Goal: Task Accomplishment & Management: Use online tool/utility

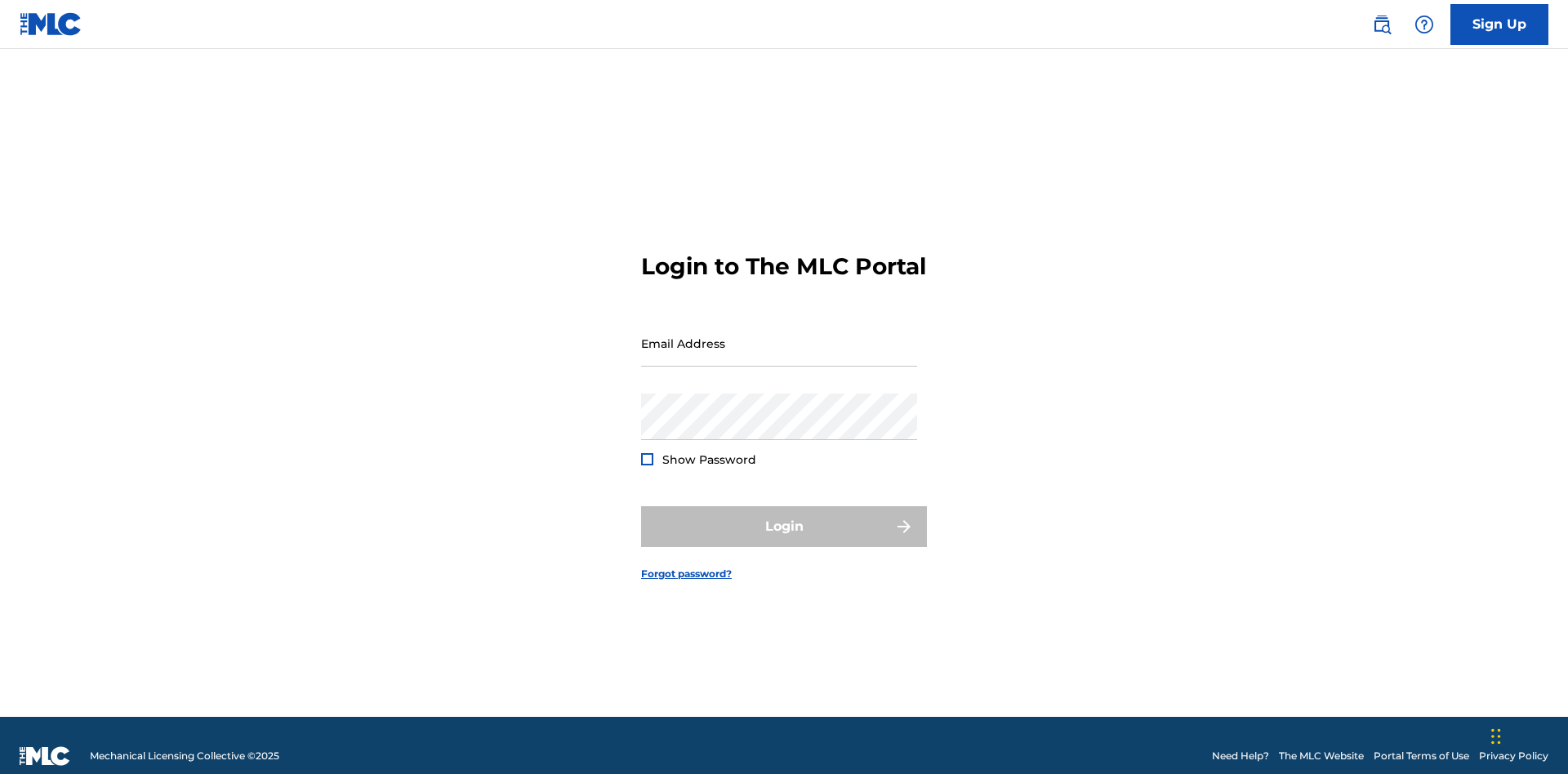
scroll to position [22, 0]
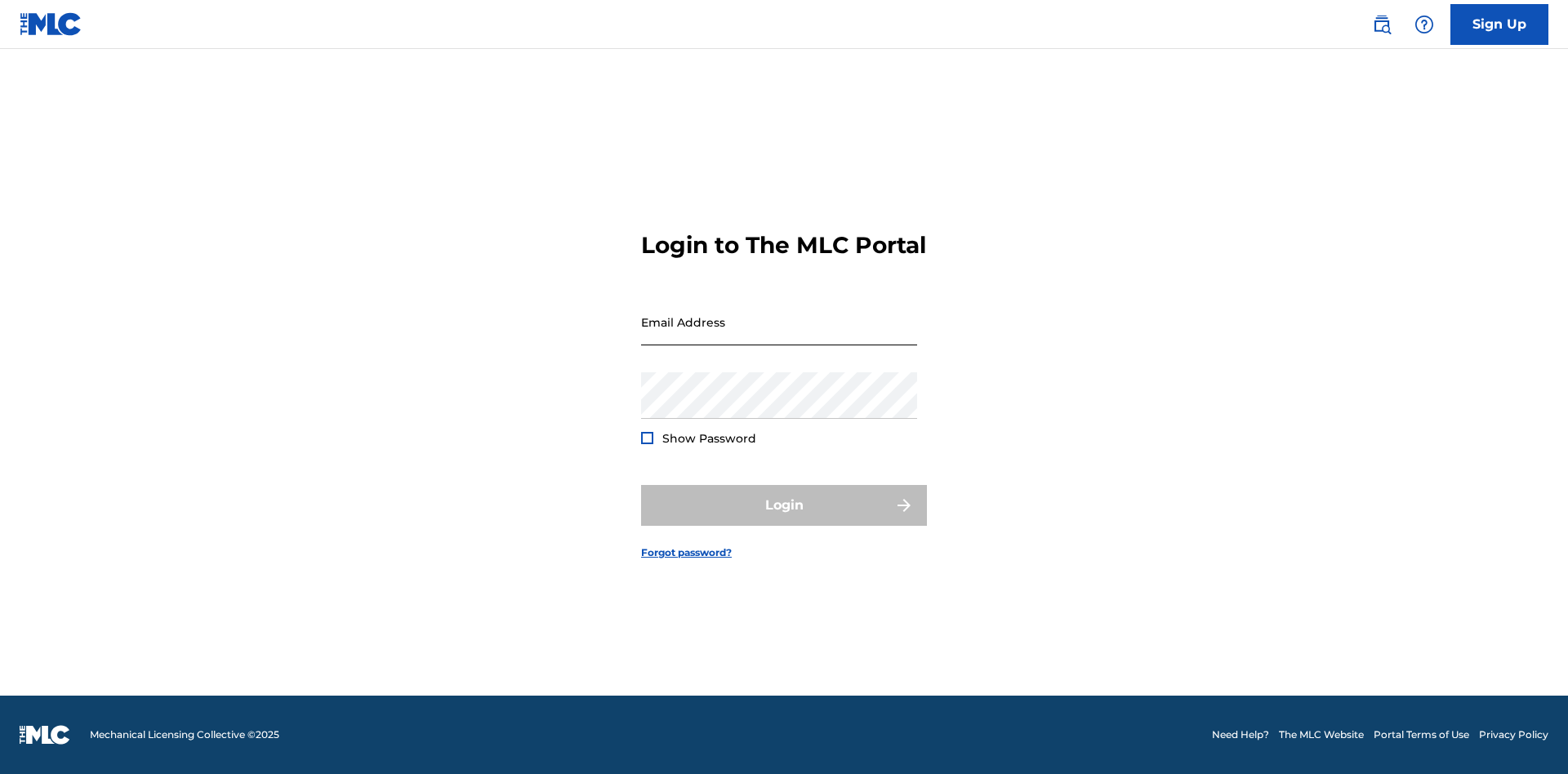
click at [779, 335] on input "Email Address" at bounding box center [778, 322] width 276 height 47
type input "[EMAIL_ADDRESS][DOMAIN_NAME]"
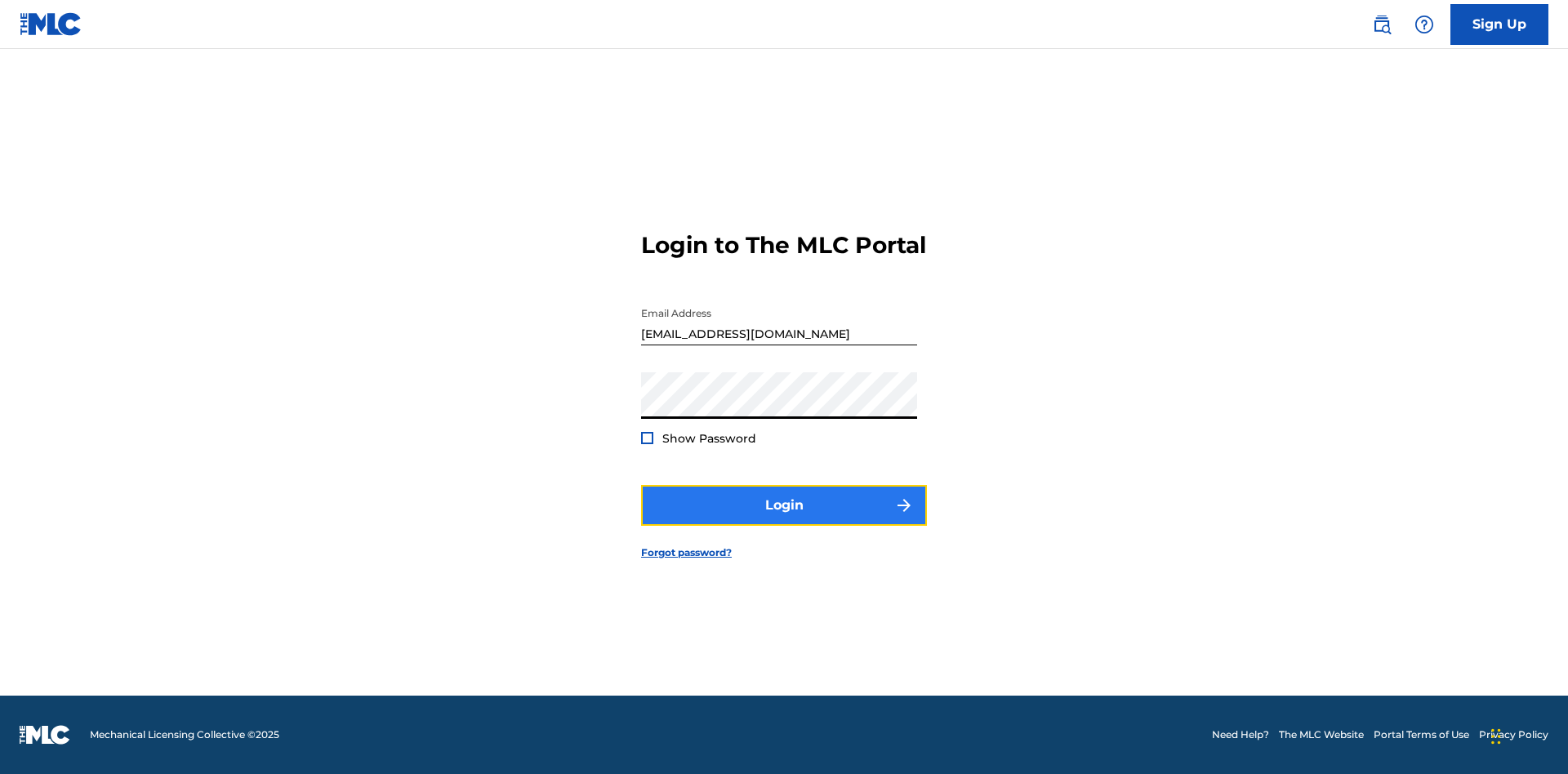
click at [784, 519] on button "Login" at bounding box center [783, 506] width 286 height 41
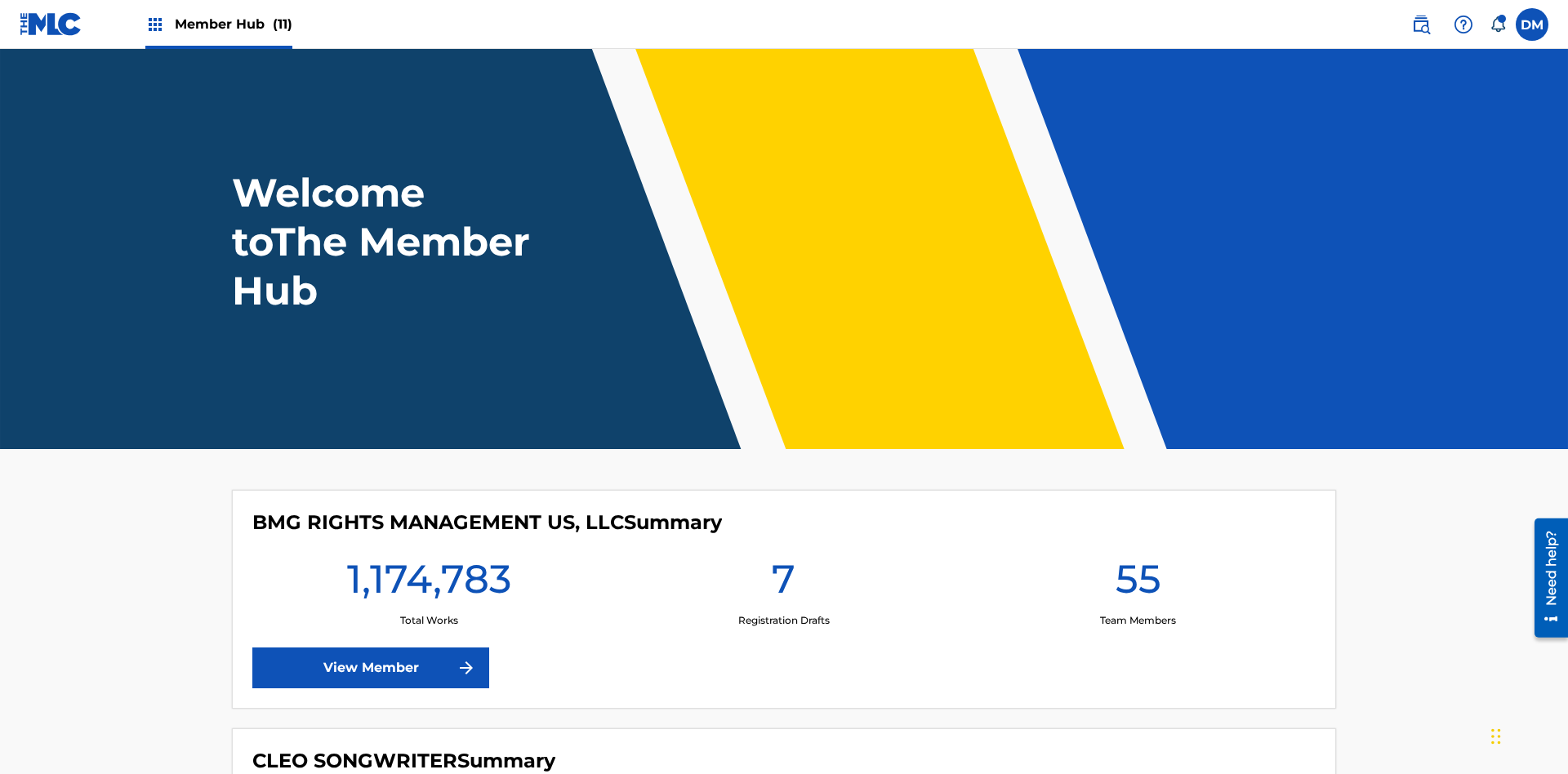
click at [232, 23] on span "Member Hub (11)" at bounding box center [234, 24] width 118 height 19
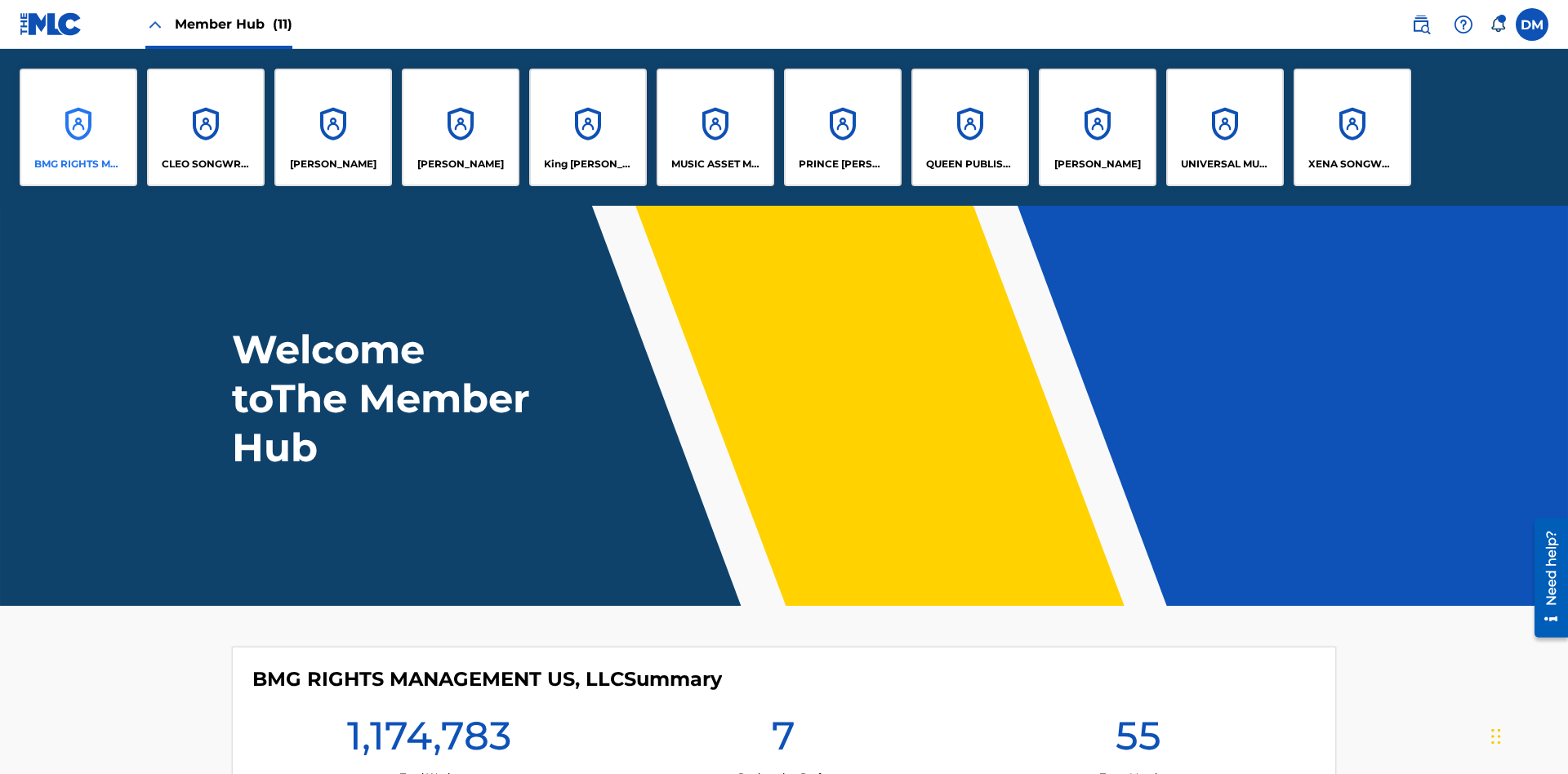
click at [79, 164] on p "BMG RIGHTS MANAGEMENT US, LLC" at bounding box center [79, 164] width 89 height 15
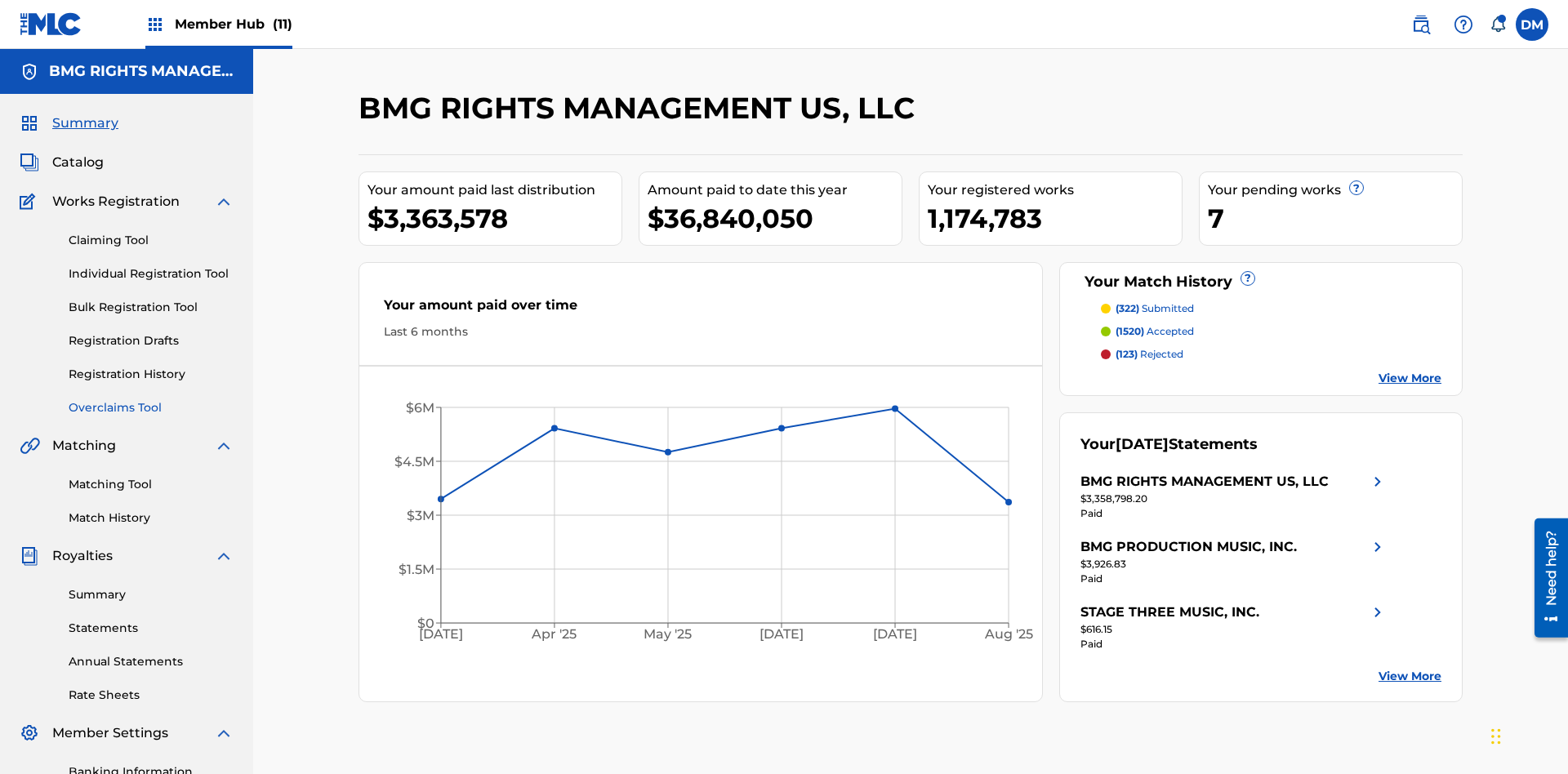
click at [151, 399] on link "Overclaims Tool" at bounding box center [151, 408] width 165 height 17
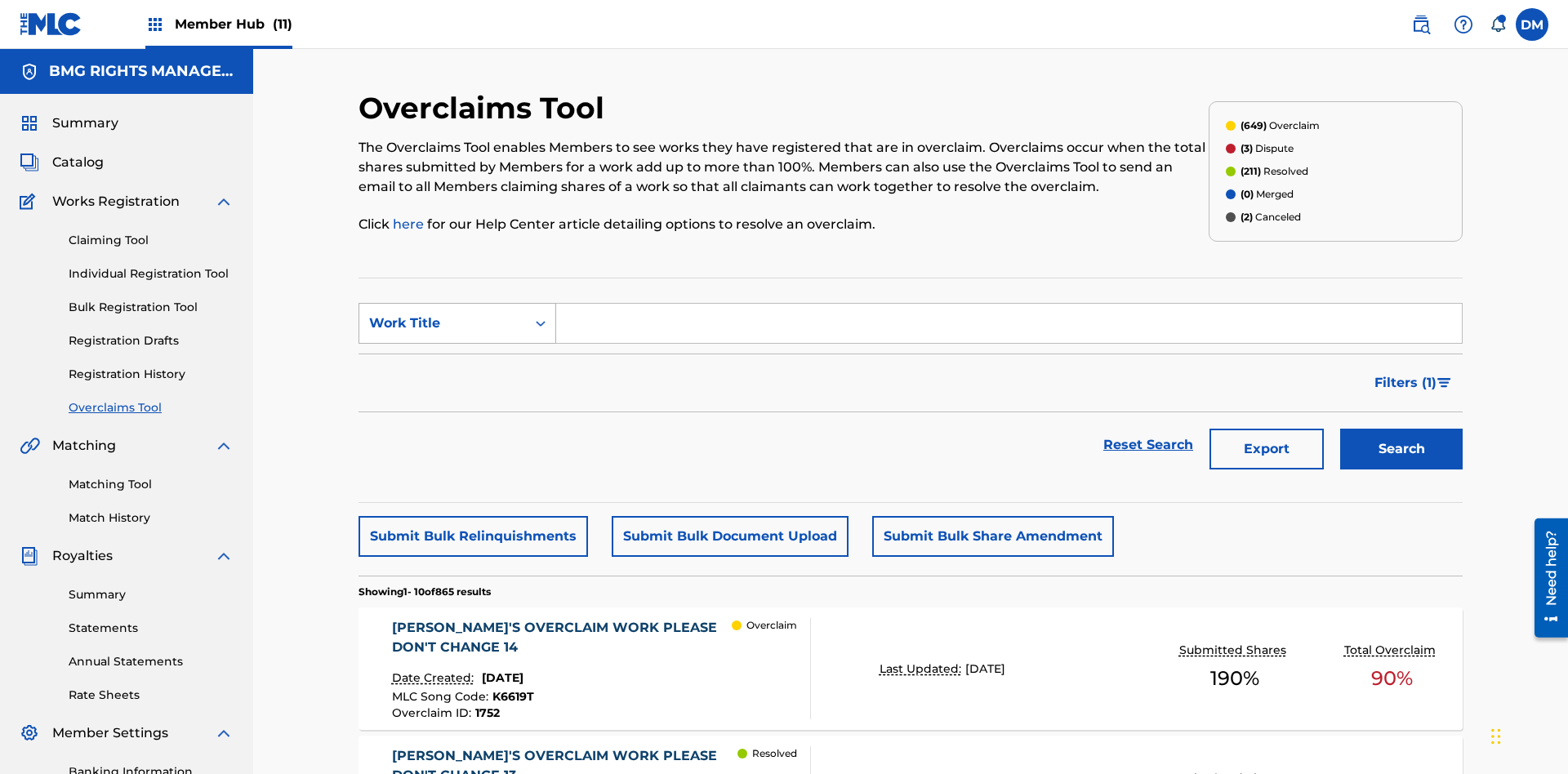
click at [442, 314] on div "Work Title" at bounding box center [442, 323] width 147 height 20
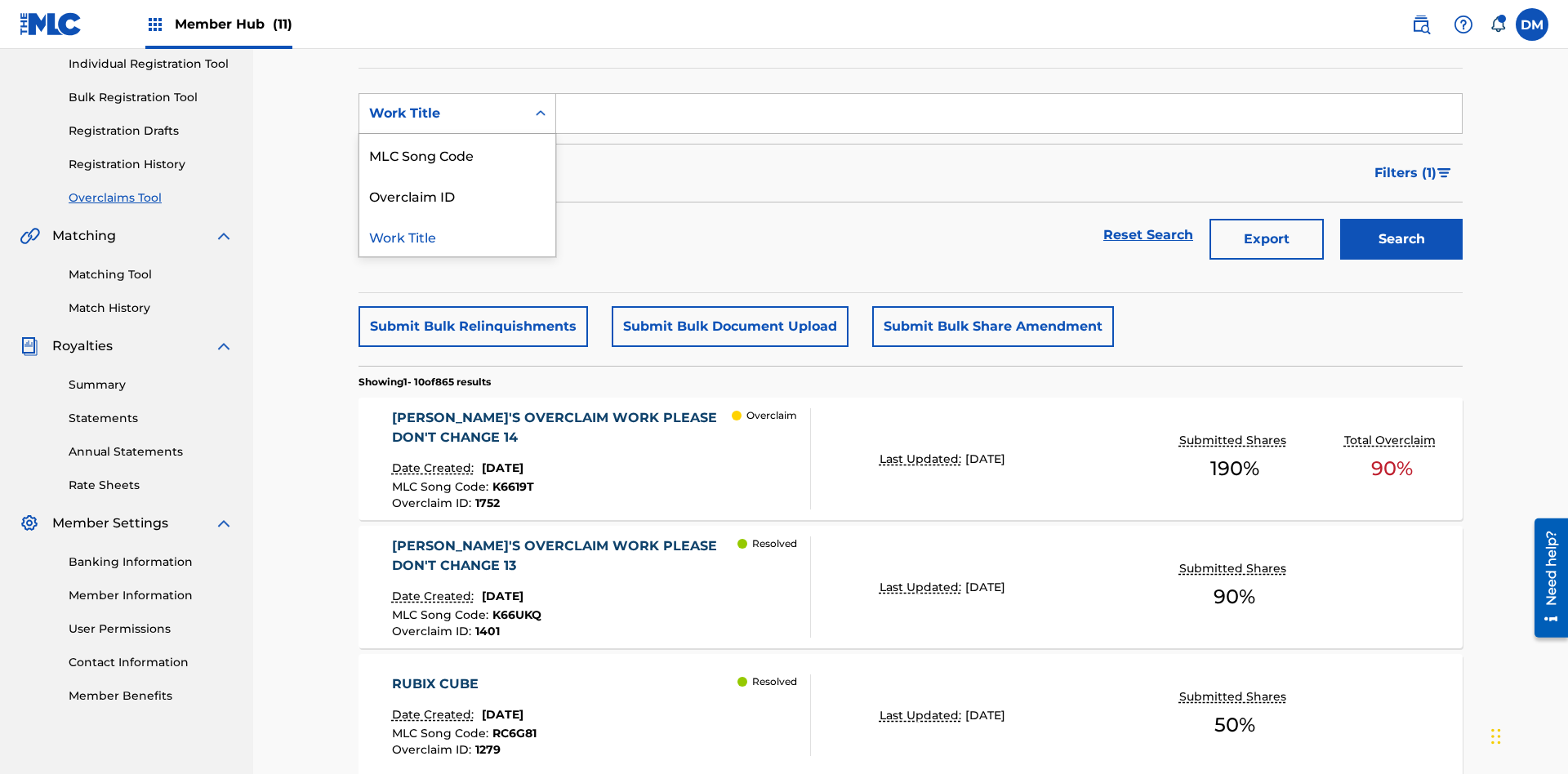
click at [457, 155] on div "MLC Song Code" at bounding box center [457, 155] width 196 height 41
click at [1008, 118] on input "Search Form" at bounding box center [1009, 113] width 906 height 39
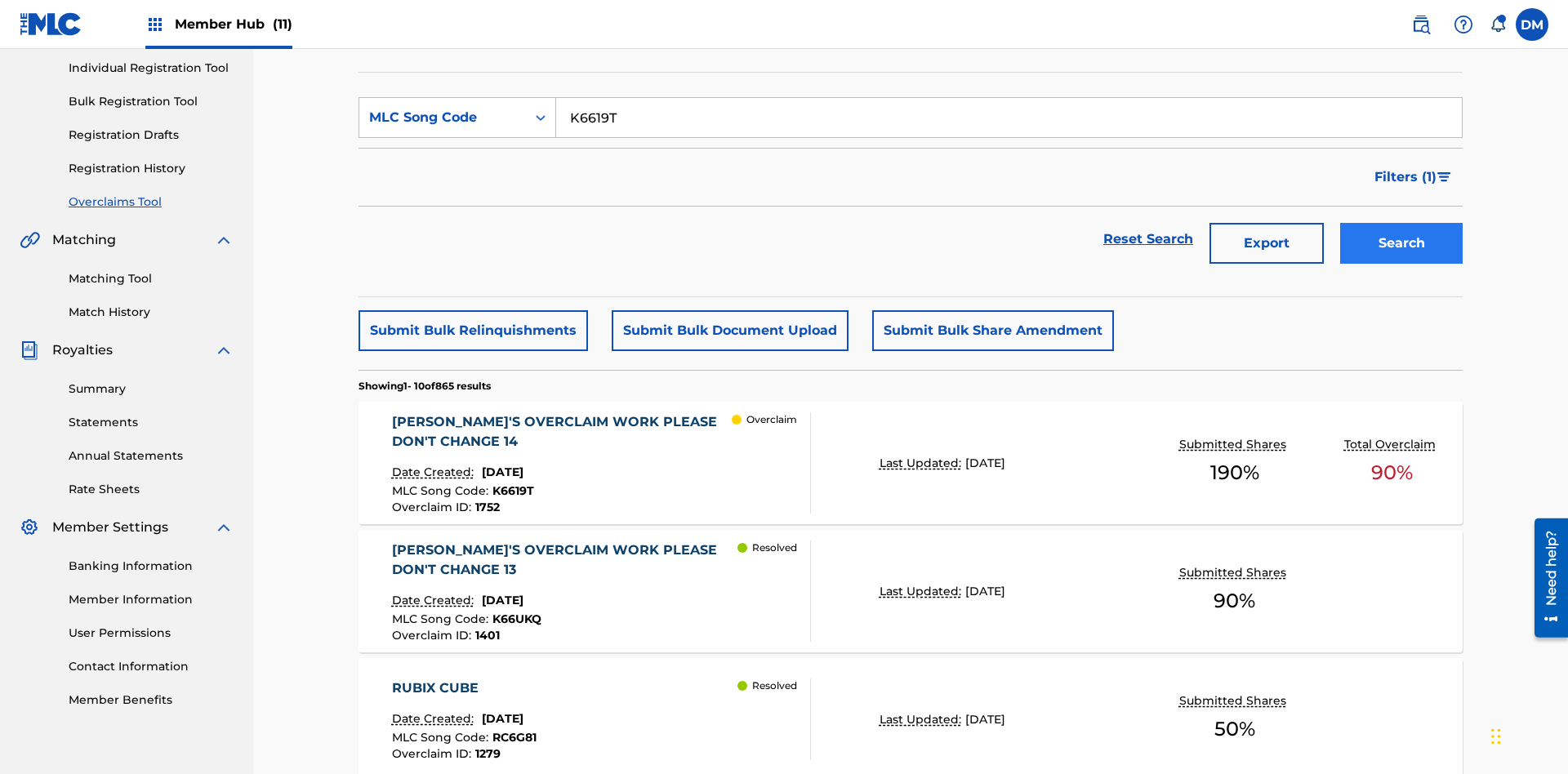
type input "K6619T"
click at [1401, 223] on button "Search" at bounding box center [1400, 244] width 123 height 41
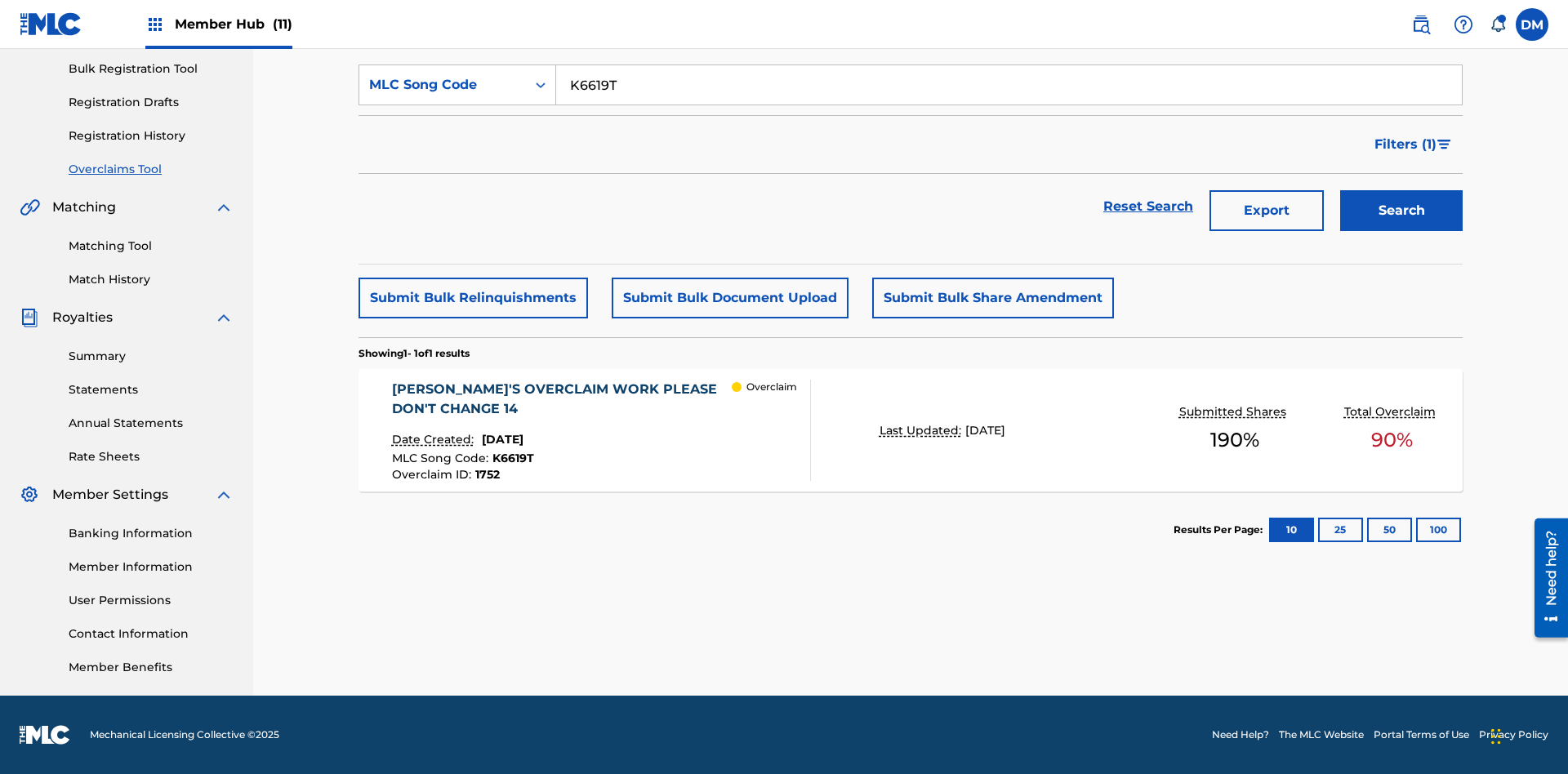
click at [486, 474] on span "1752" at bounding box center [487, 475] width 24 height 15
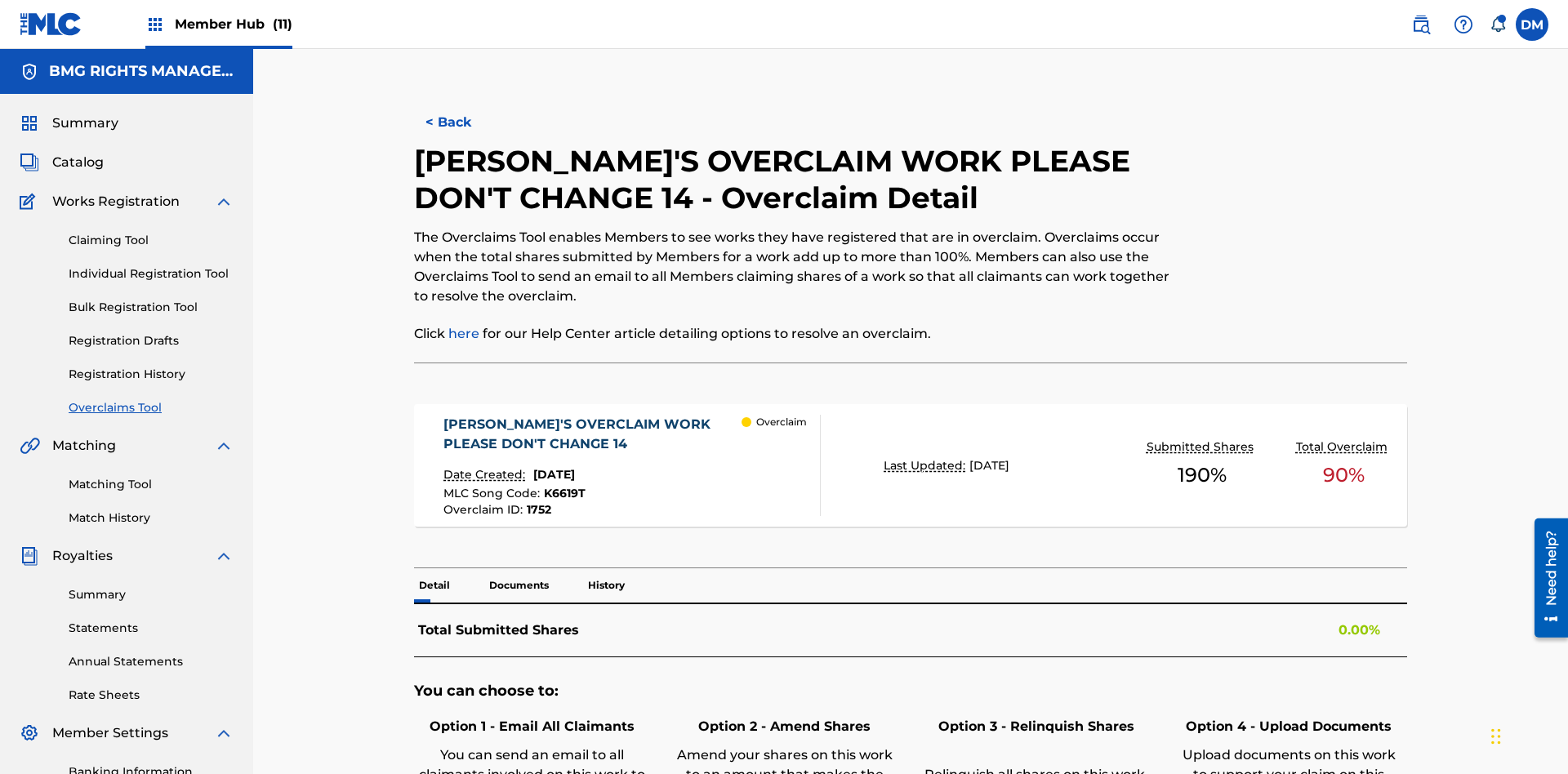
scroll to position [45, 0]
